Goal: Information Seeking & Learning: Check status

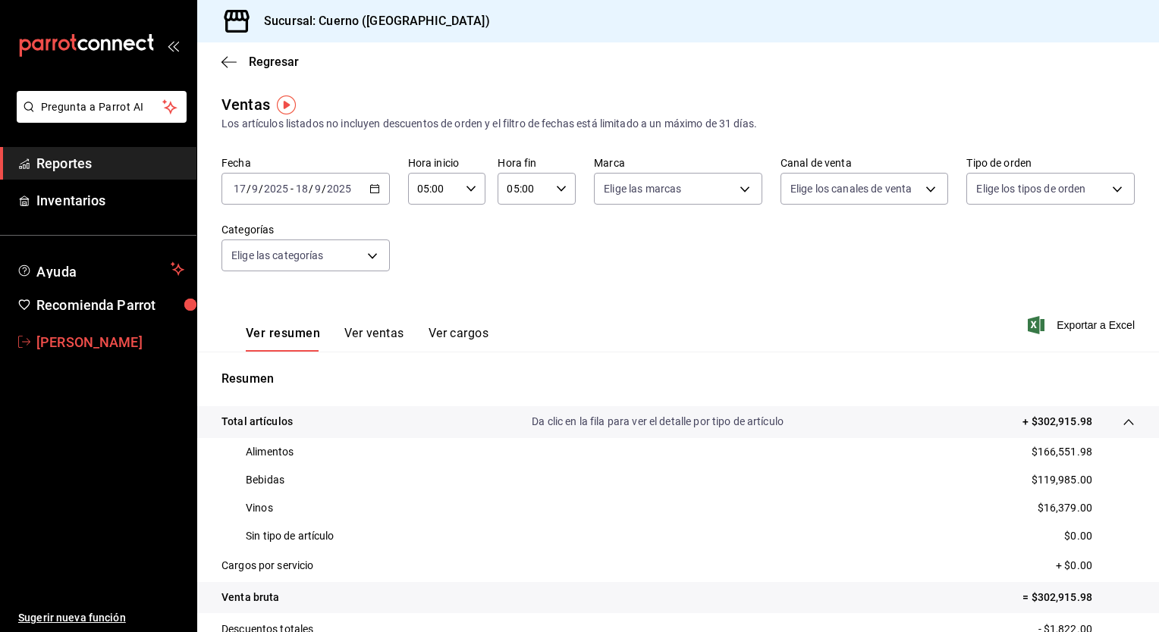
click at [85, 340] on span "[PERSON_NAME]" at bounding box center [110, 342] width 148 height 20
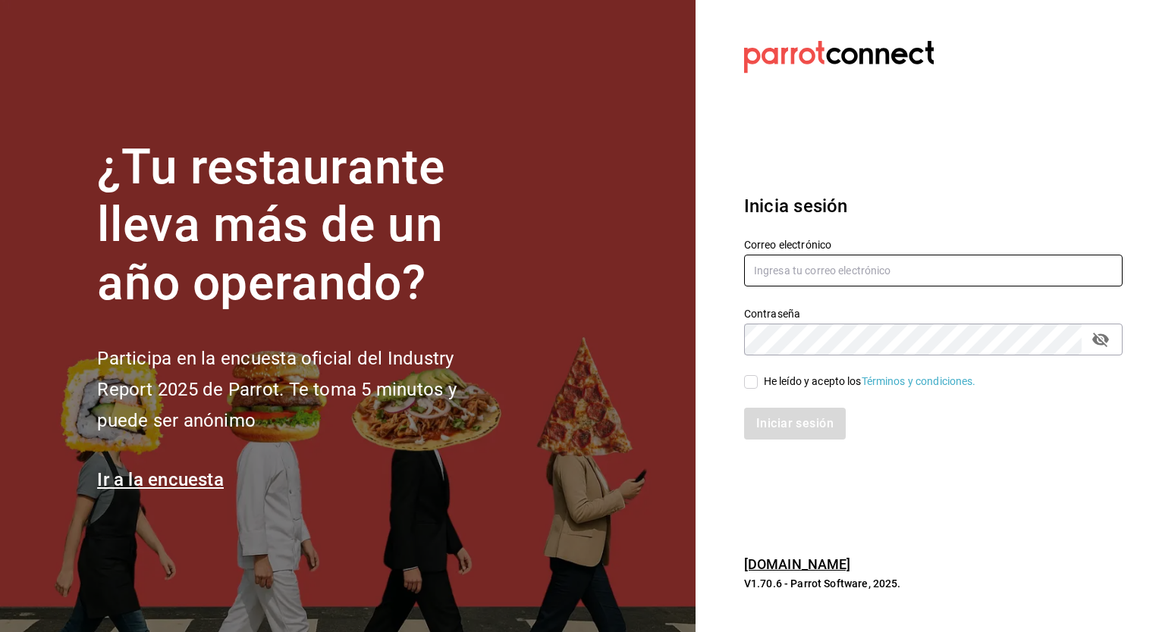
type input "ricardo.granados@costeno.com"
click at [750, 387] on input "He leído y acepto los Términos y condiciones." at bounding box center [751, 382] width 14 height 14
checkbox input "true"
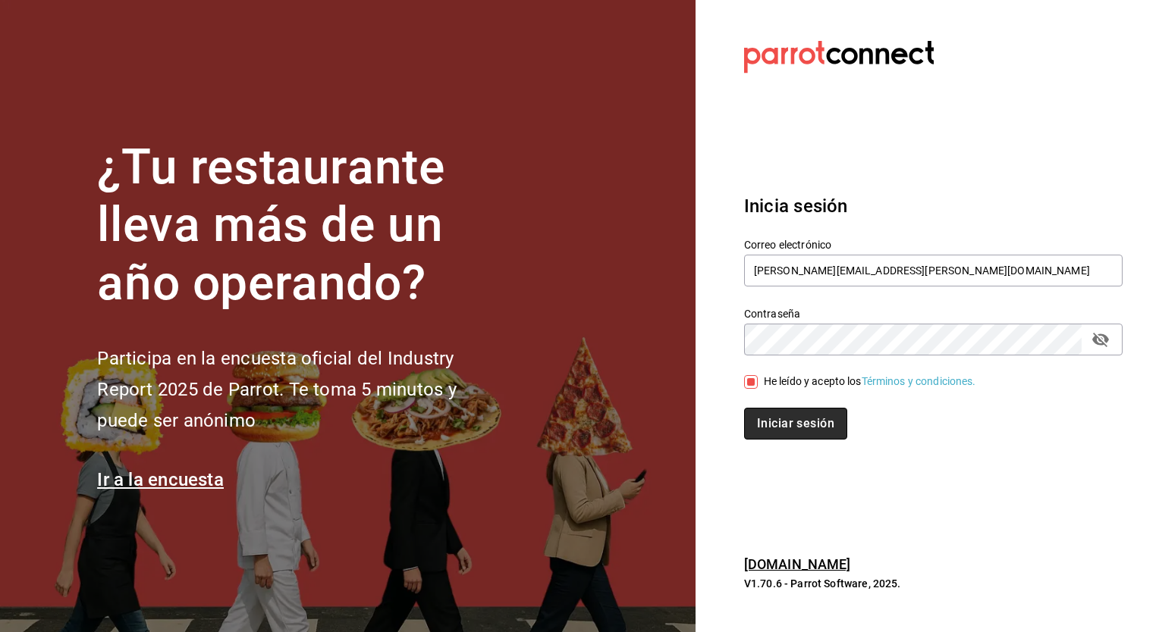
click at [802, 430] on button "Iniciar sesión" at bounding box center [795, 424] width 103 height 32
click at [802, 430] on div "Iniciar sesión" at bounding box center [933, 424] width 378 height 32
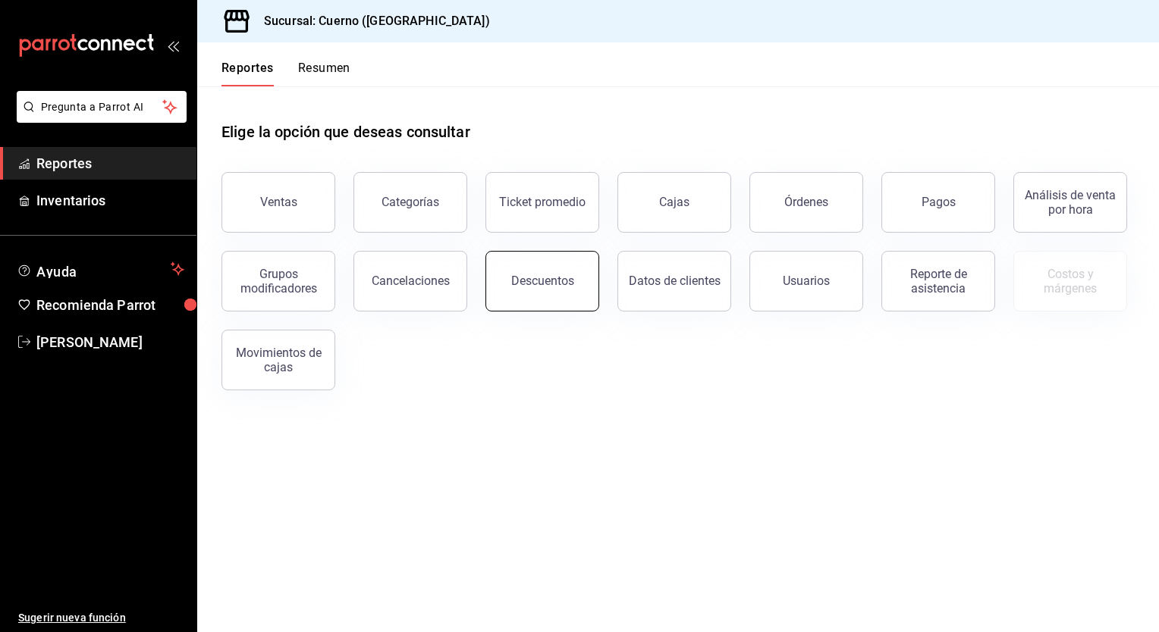
click at [560, 284] on div "Descuentos" at bounding box center [542, 281] width 63 height 14
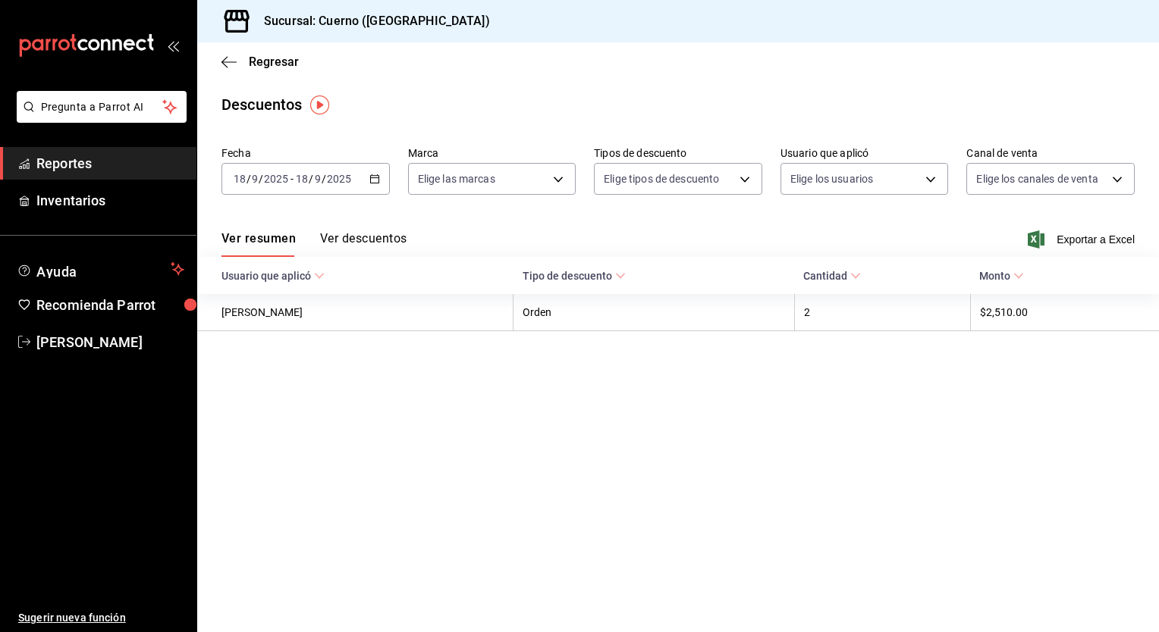
click at [274, 178] on input "2025" at bounding box center [276, 179] width 26 height 12
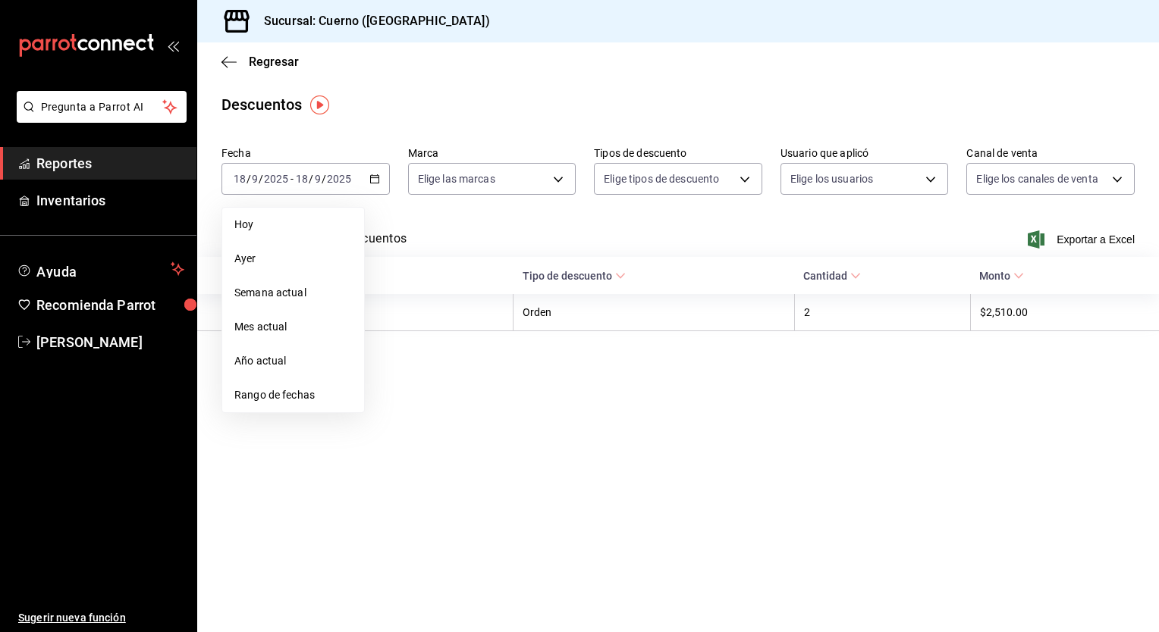
click at [279, 391] on span "Rango de fechas" at bounding box center [293, 395] width 118 height 16
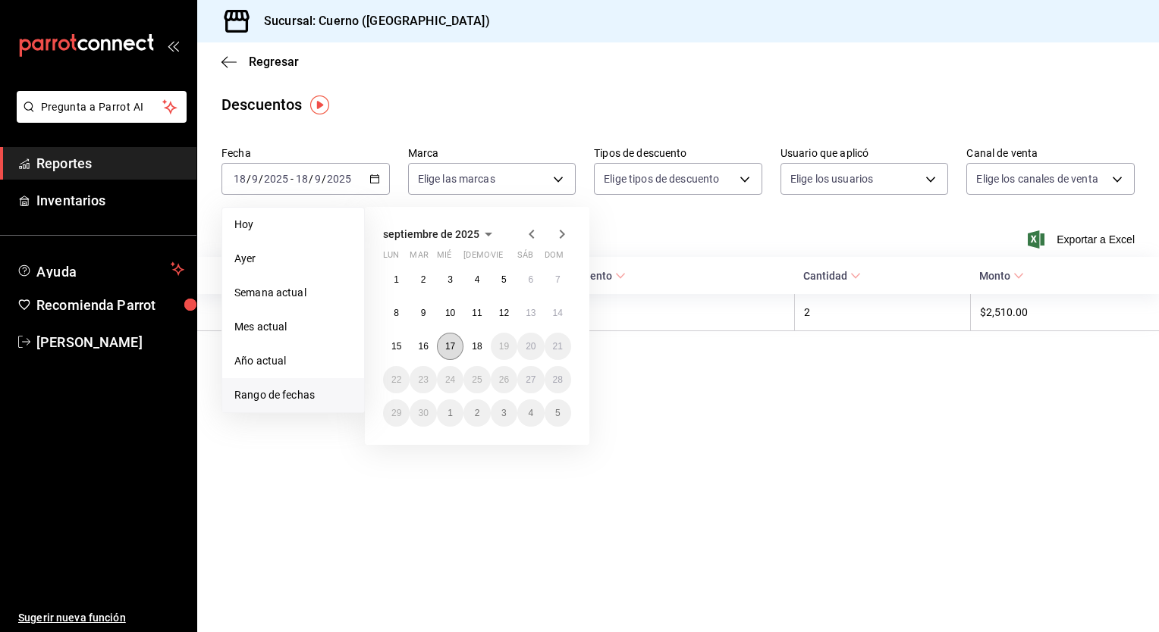
click at [450, 341] on abbr "17" at bounding box center [450, 346] width 10 height 11
click at [479, 349] on abbr "18" at bounding box center [477, 346] width 10 height 11
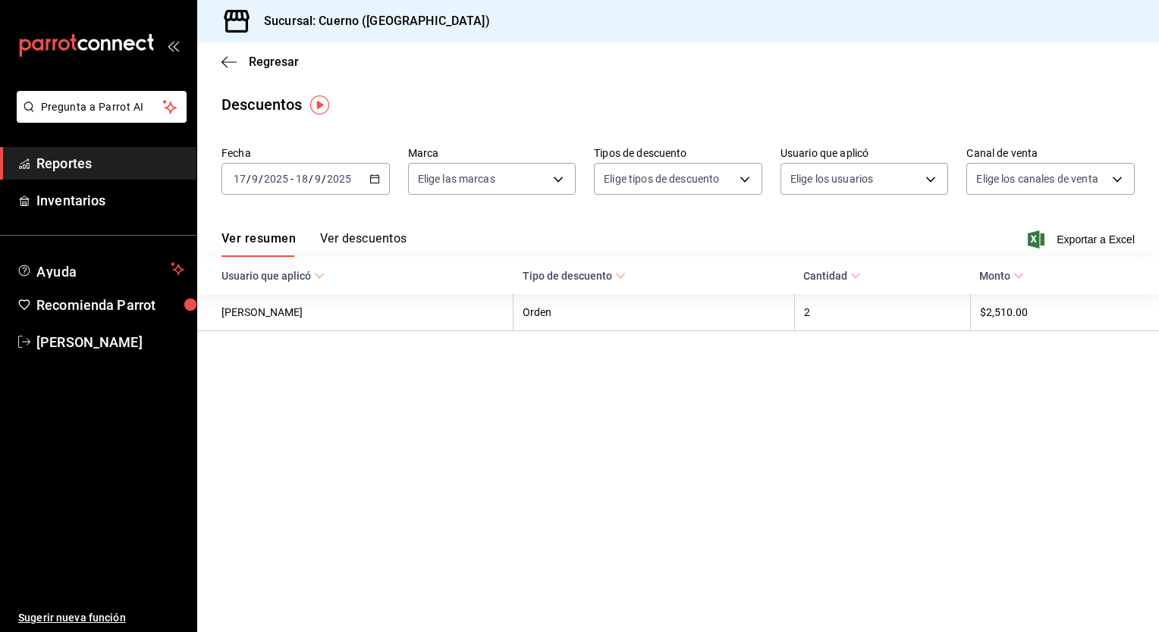
click at [370, 242] on button "Ver descuentos" at bounding box center [363, 244] width 86 height 26
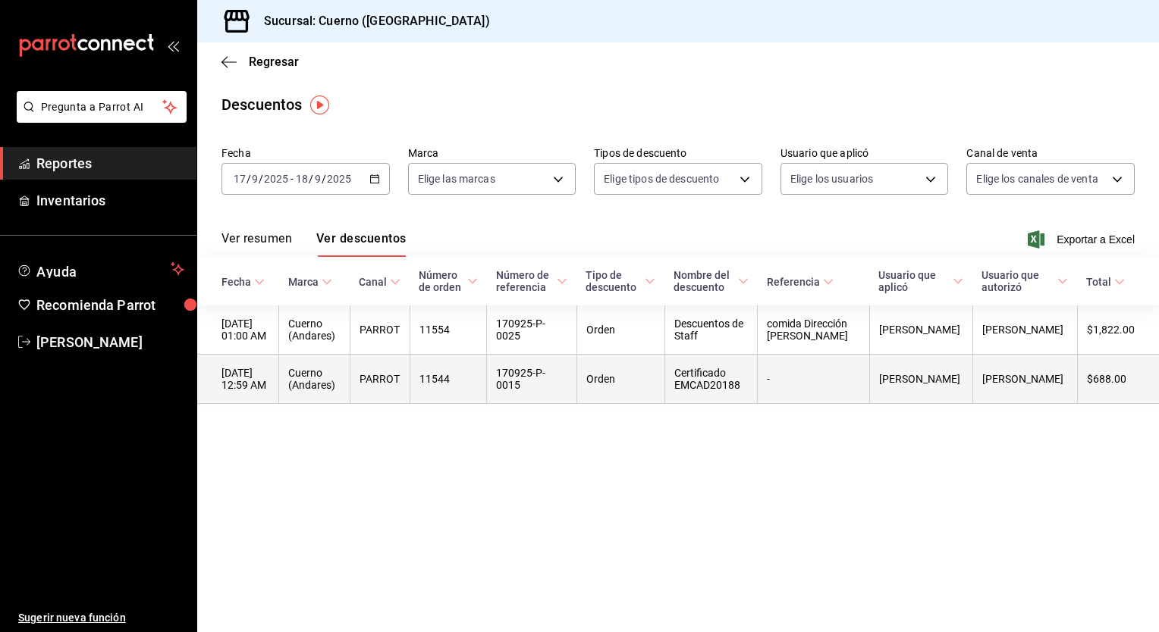
click at [720, 386] on th "Certificado EMCAD20188" at bounding box center [710, 379] width 93 height 49
drag, startPoint x: 720, startPoint y: 386, endPoint x: 776, endPoint y: 406, distance: 60.4
click at [758, 404] on th "Certificado EMCAD20188" at bounding box center [710, 379] width 93 height 49
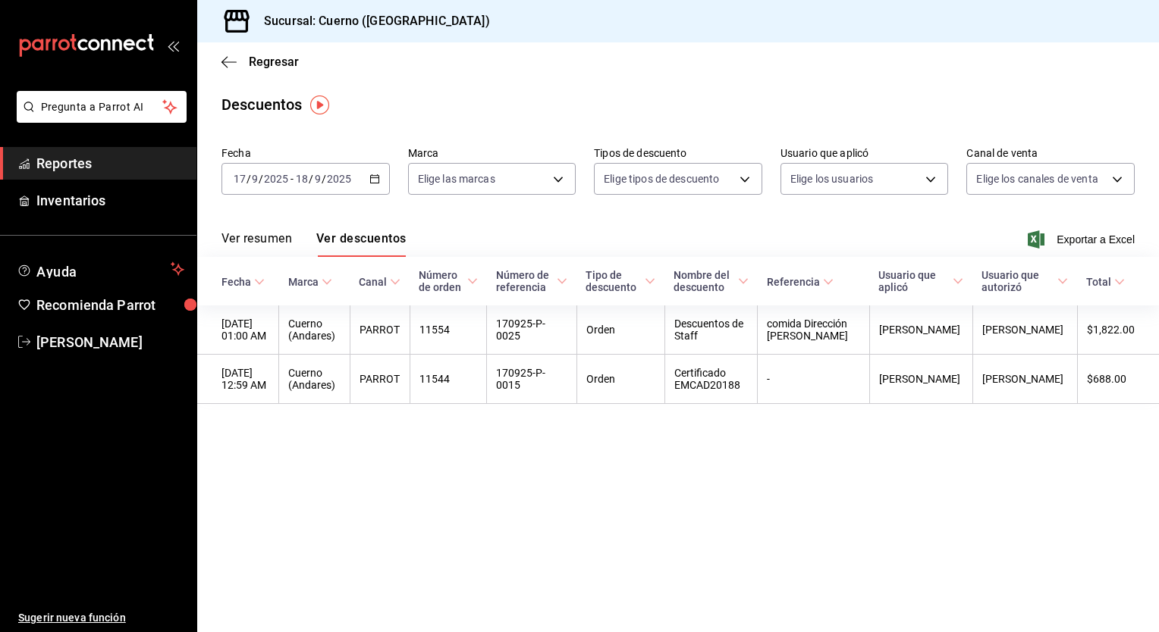
drag, startPoint x: 776, startPoint y: 406, endPoint x: 760, endPoint y: 469, distance: 64.4
click at [760, 469] on main "Regresar Descuentos Fecha [DATE] [DATE] - [DATE] [DATE] Marca Elige las marcas …" at bounding box center [678, 337] width 962 height 590
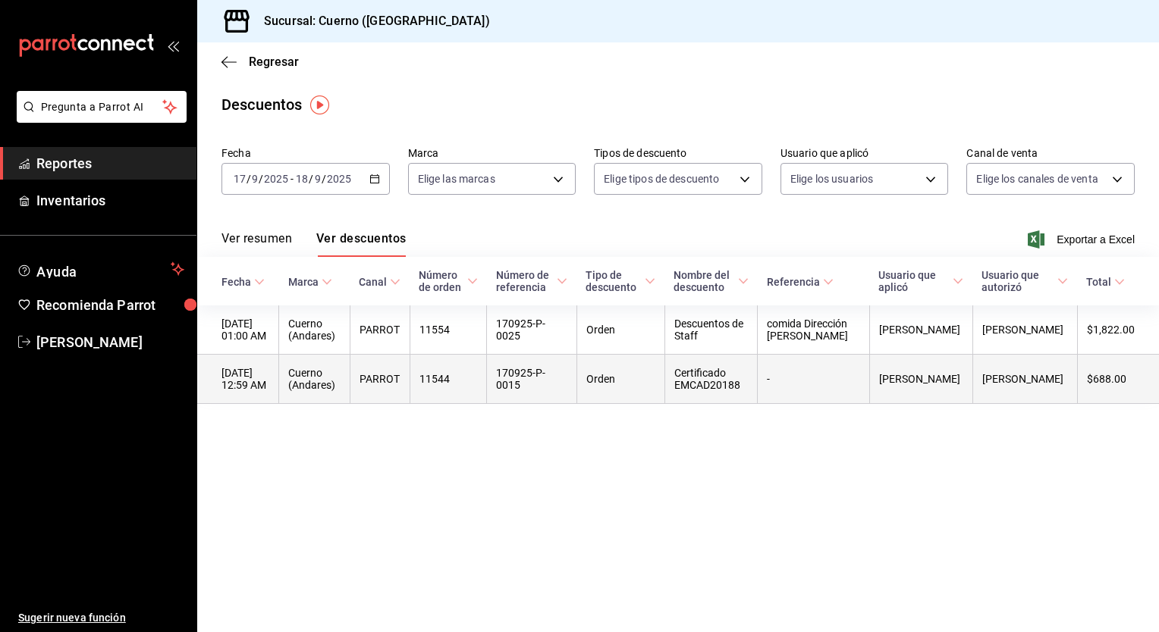
click at [707, 389] on th "Certificado EMCAD20188" at bounding box center [710, 379] width 93 height 49
drag, startPoint x: 716, startPoint y: 383, endPoint x: 789, endPoint y: 408, distance: 77.0
click at [758, 404] on th "Certificado EMCAD20188" at bounding box center [710, 379] width 93 height 49
copy th "Certificado EMCAD20188"
